Goal: Find specific page/section: Find specific page/section

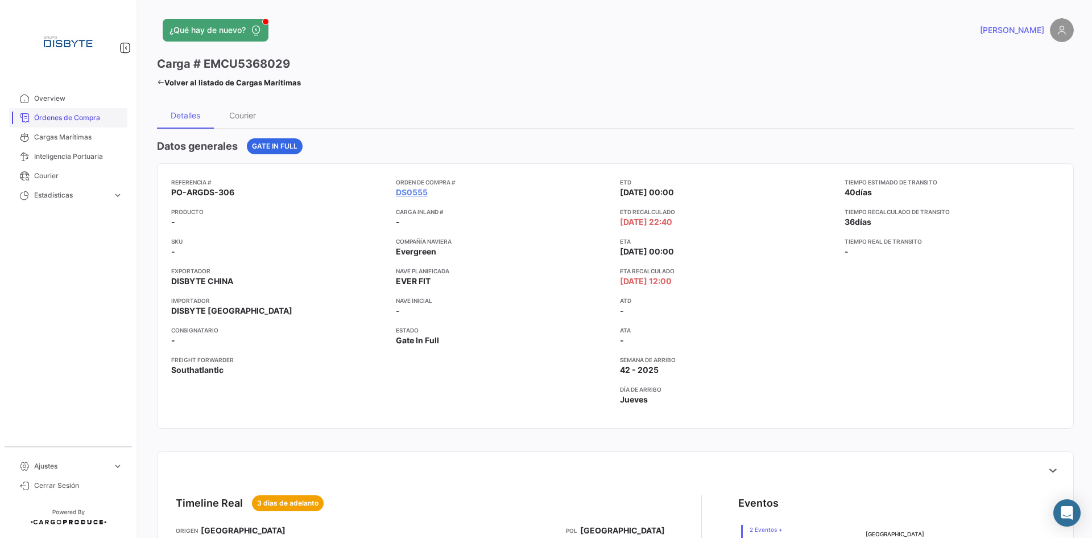
click at [77, 118] on span "Órdenes de Compra" at bounding box center [78, 118] width 89 height 10
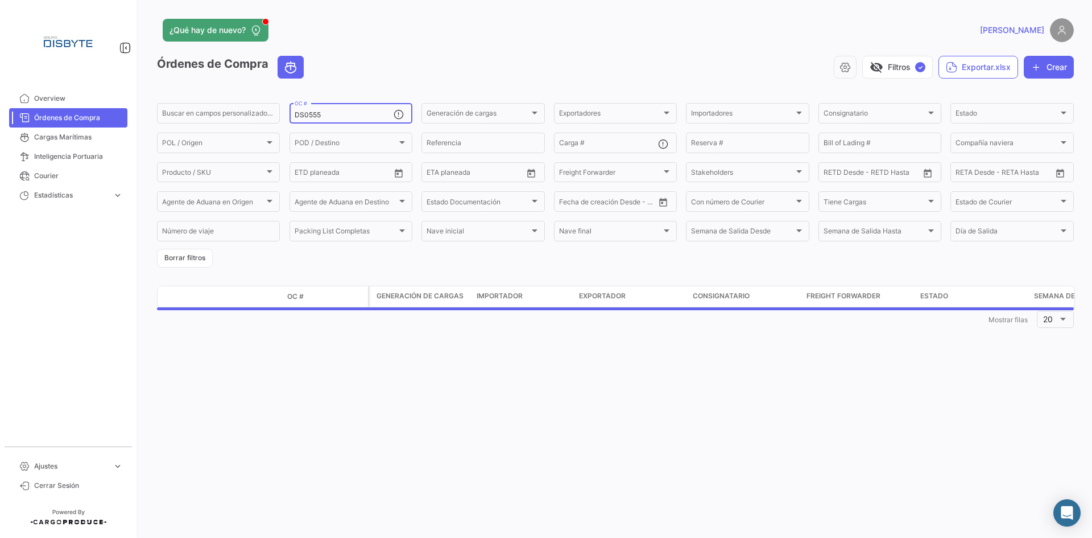
click at [315, 112] on input "DS0555" at bounding box center [344, 115] width 99 height 8
click at [316, 111] on input "DS0555" at bounding box center [344, 115] width 99 height 8
paste input "47"
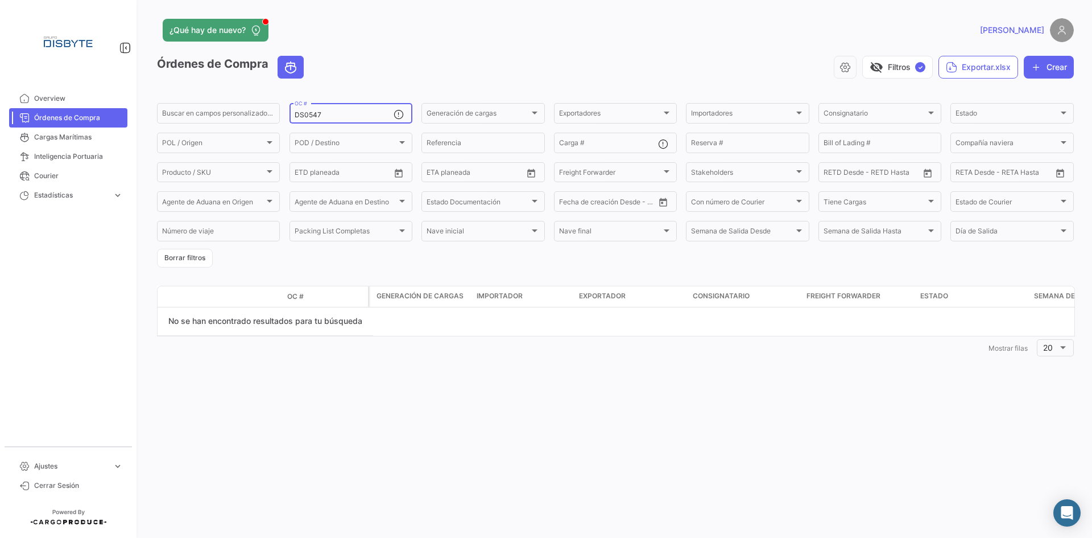
click at [332, 117] on input "DS0547" at bounding box center [344, 115] width 99 height 8
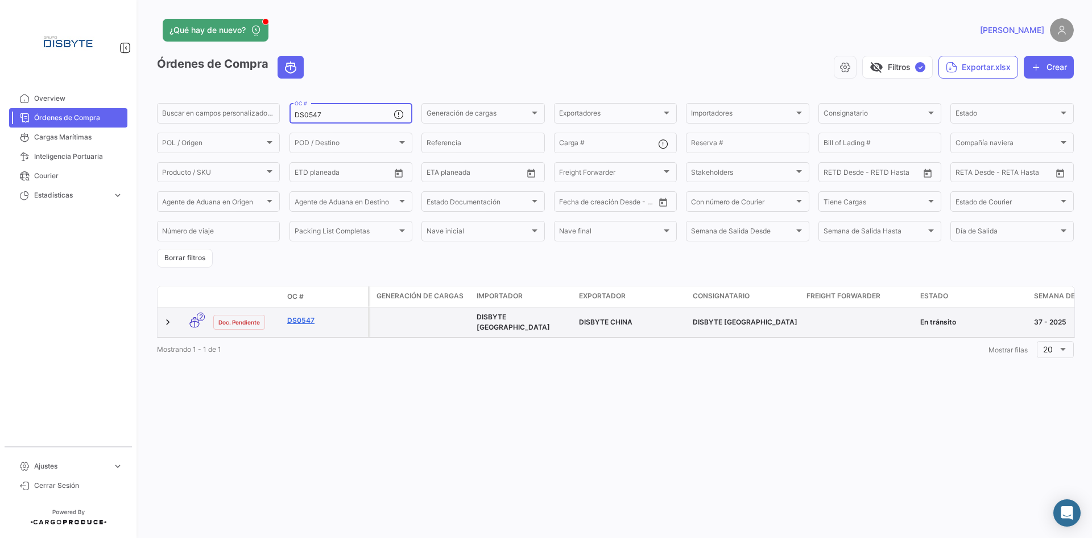
type input "DS0547"
click at [296, 317] on link "DS0547" at bounding box center [325, 320] width 76 height 10
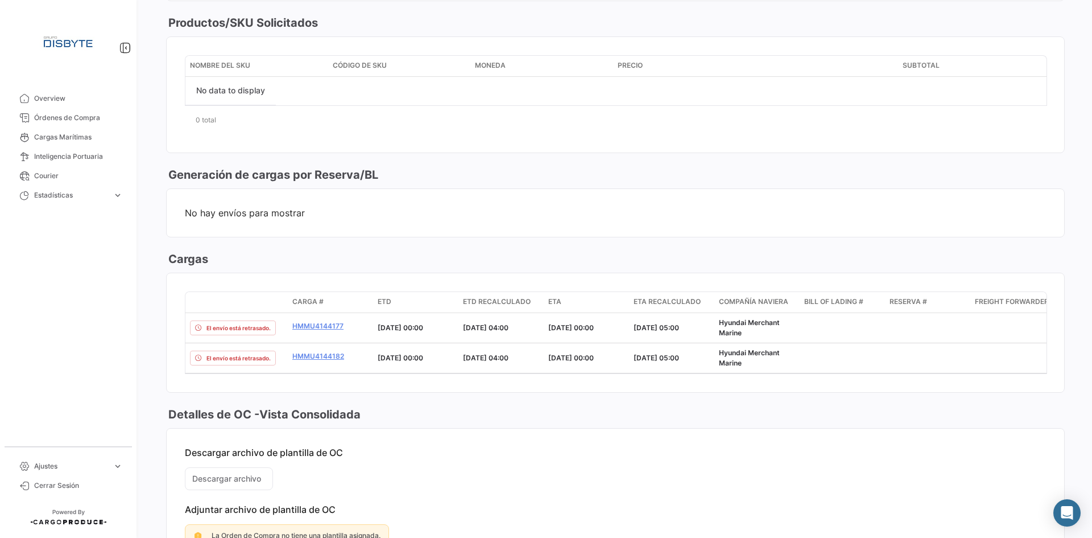
scroll to position [589, 0]
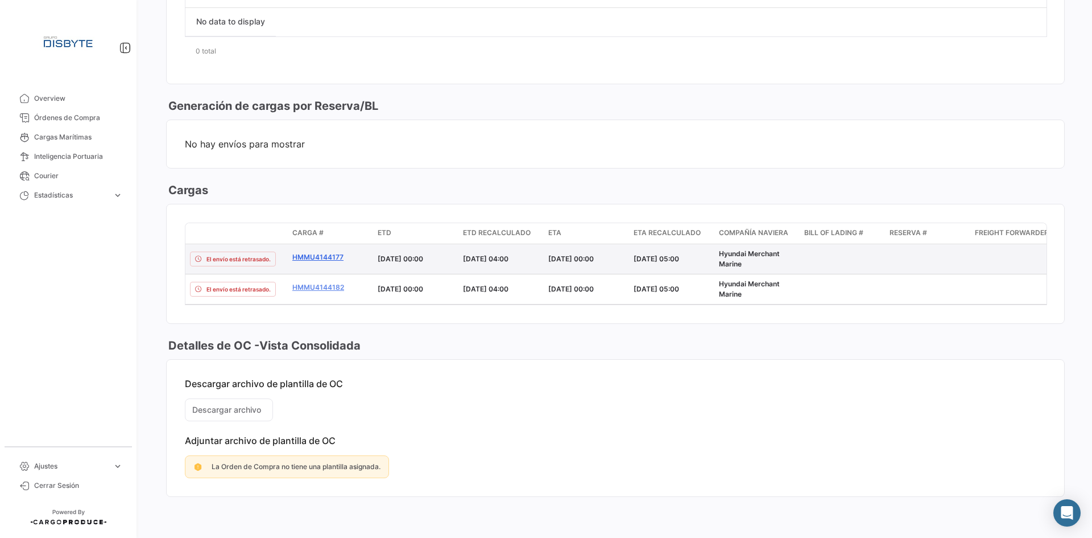
click at [317, 252] on link "HMMU4144177" at bounding box center [330, 257] width 76 height 10
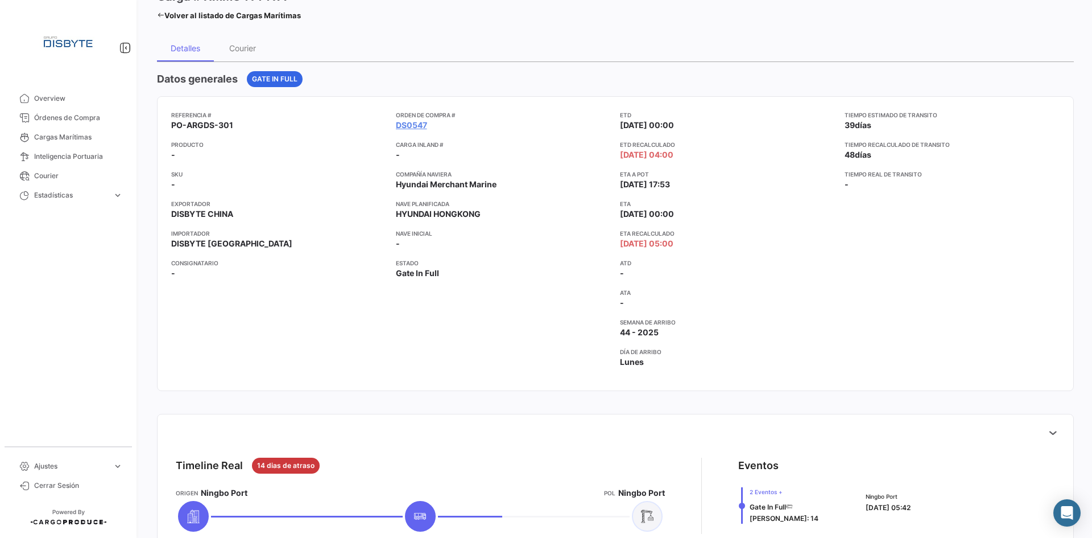
scroll to position [57, 0]
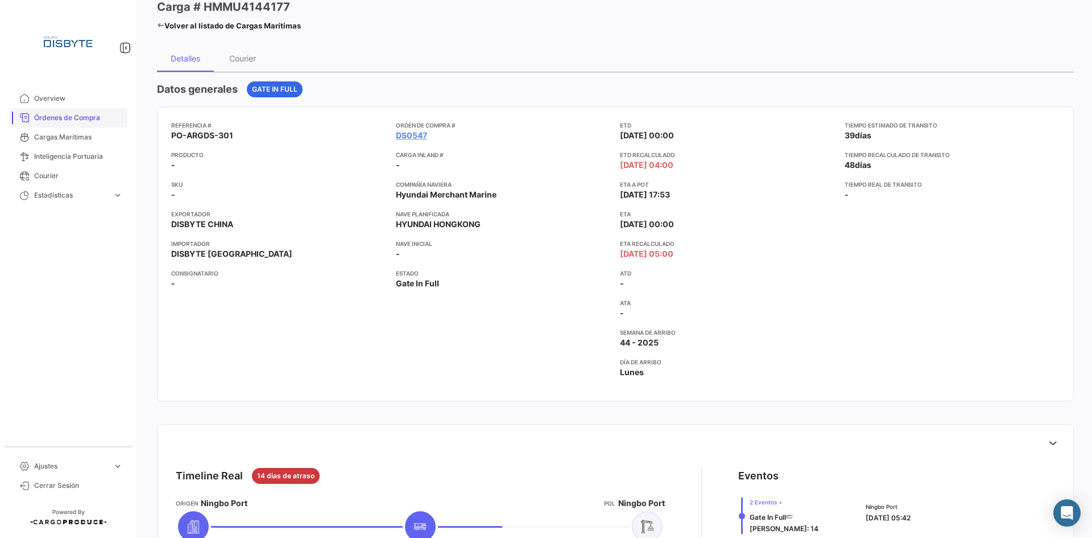
click at [59, 124] on link "Órdenes de Compra" at bounding box center [68, 117] width 118 height 19
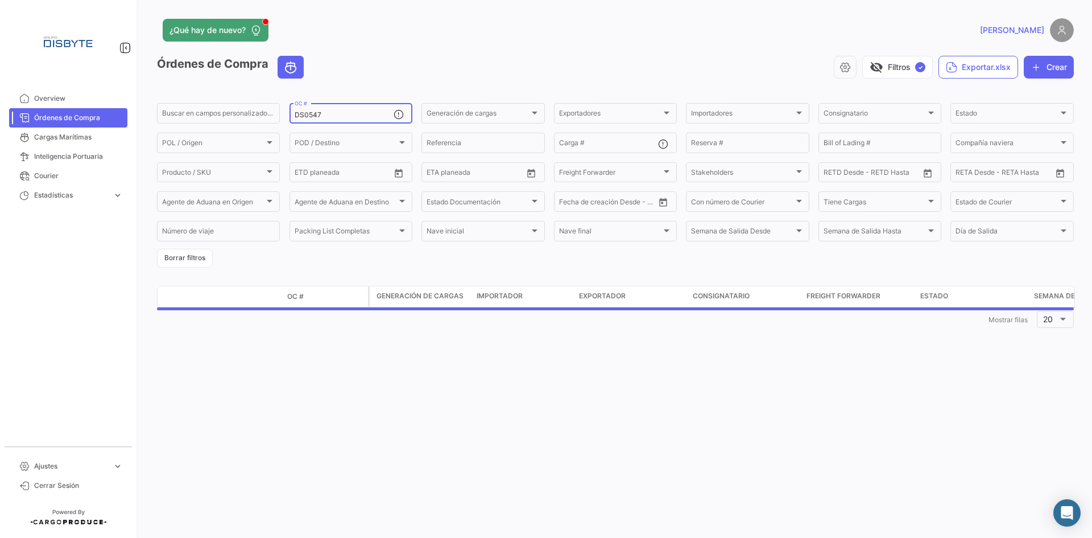
click at [309, 114] on input "DS0547" at bounding box center [344, 115] width 99 height 8
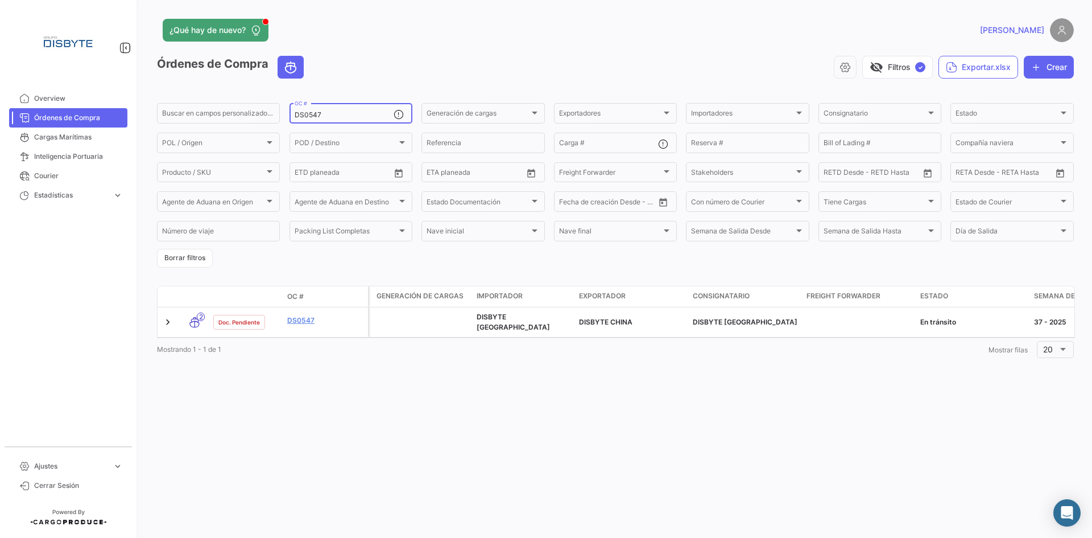
click at [309, 114] on input "DS0547" at bounding box center [344, 115] width 99 height 8
paste input "08"
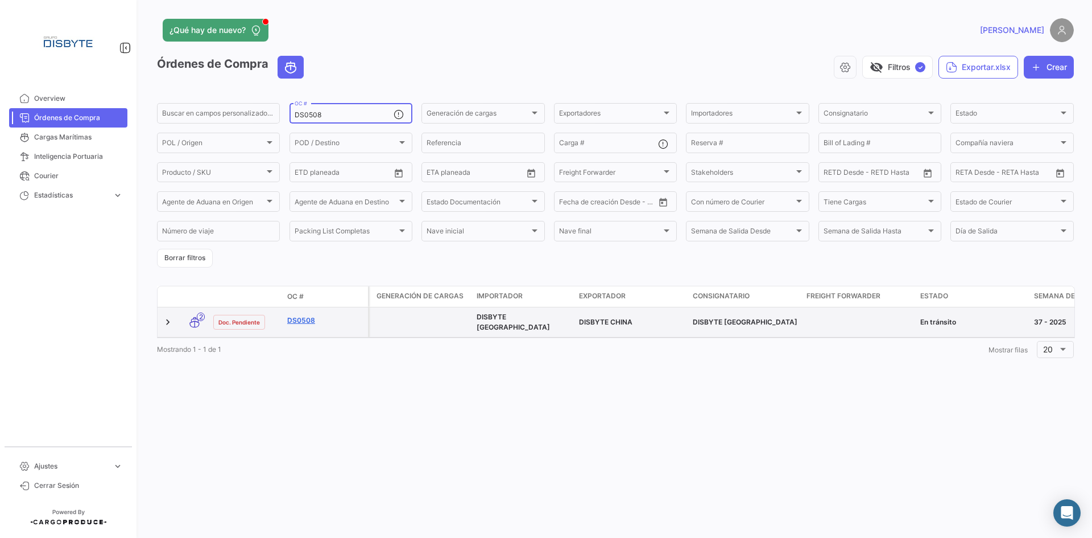
type input "DS0508"
click at [305, 316] on link "DS0508" at bounding box center [325, 320] width 76 height 10
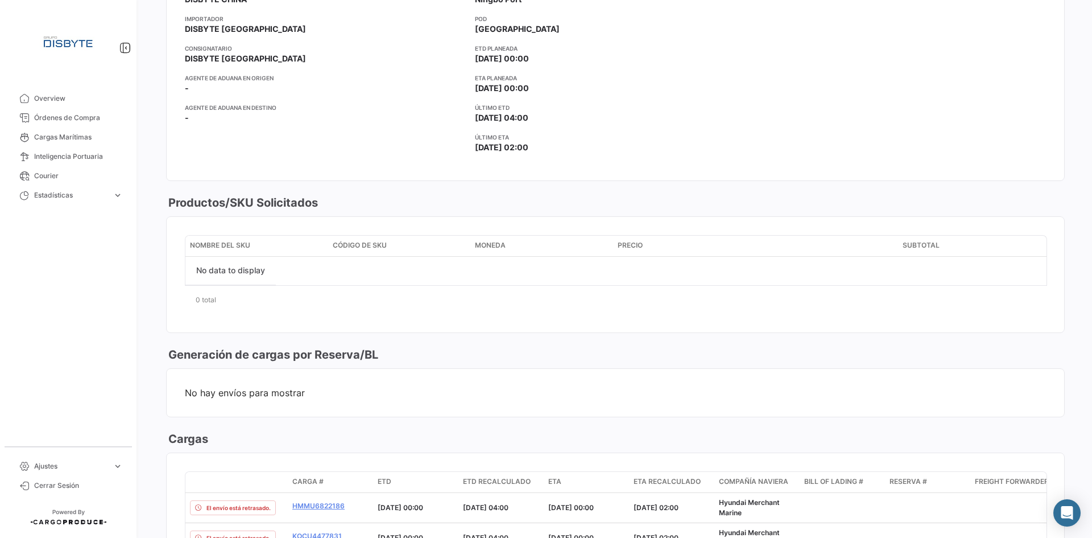
scroll to position [398, 0]
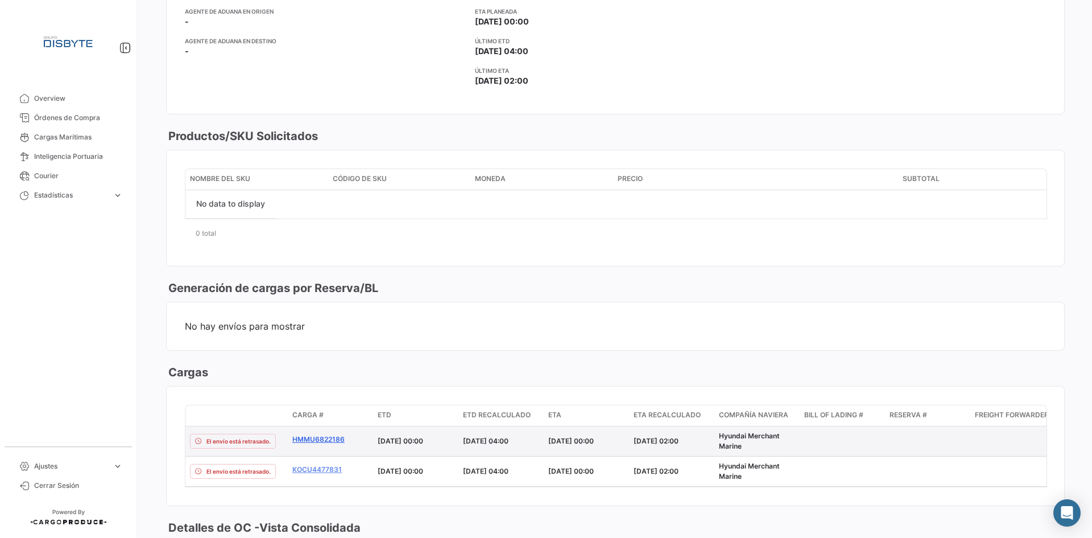
click at [313, 437] on link "HMMU6822186" at bounding box center [330, 439] width 76 height 10
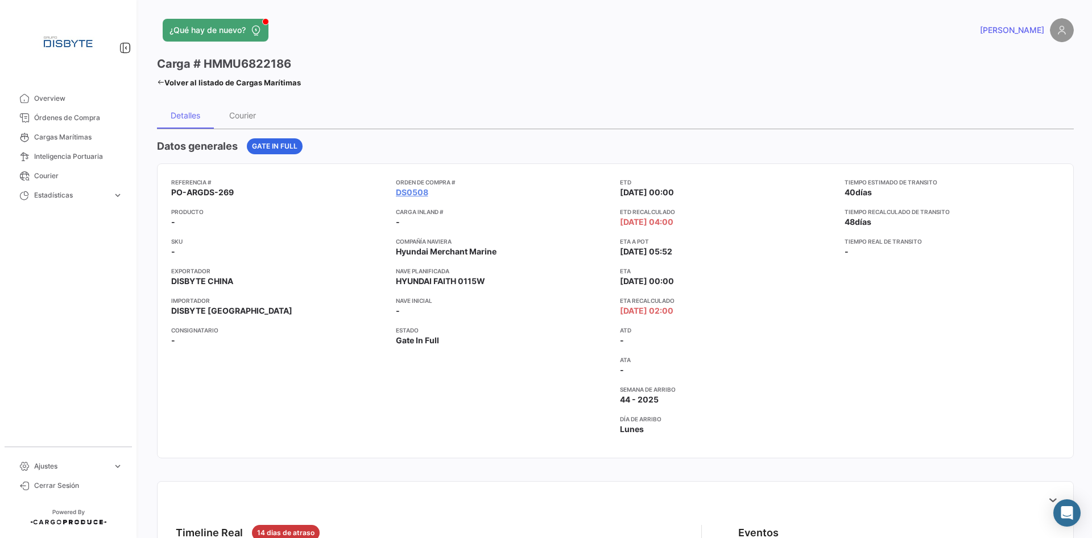
click at [206, 378] on div "Referencia # PO-ARGDS-269 Producto - SKU - Exportador DISBYTE CHINA Importador …" at bounding box center [279, 310] width 216 height 266
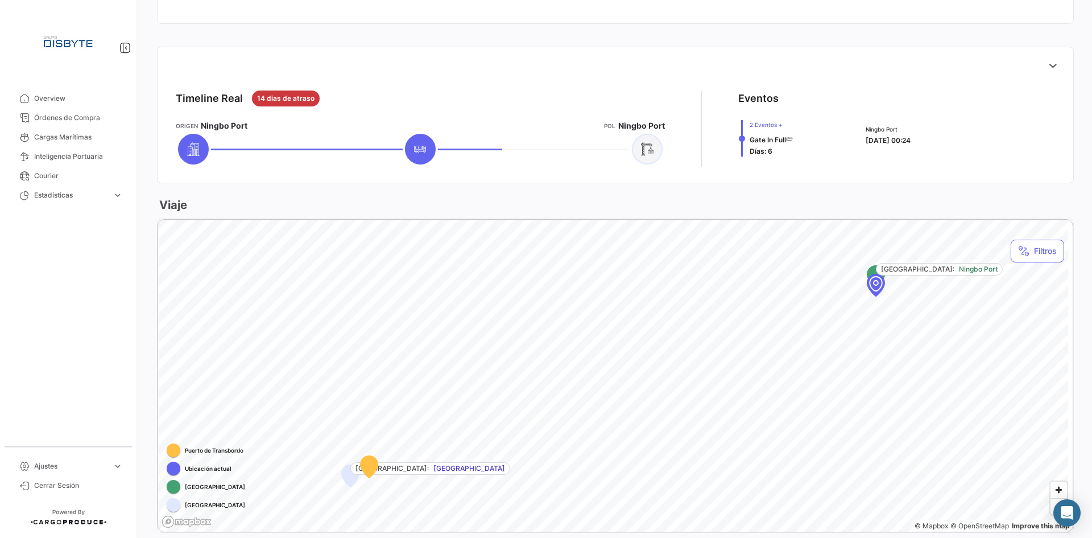
scroll to position [207, 0]
